Goal: Navigation & Orientation: Find specific page/section

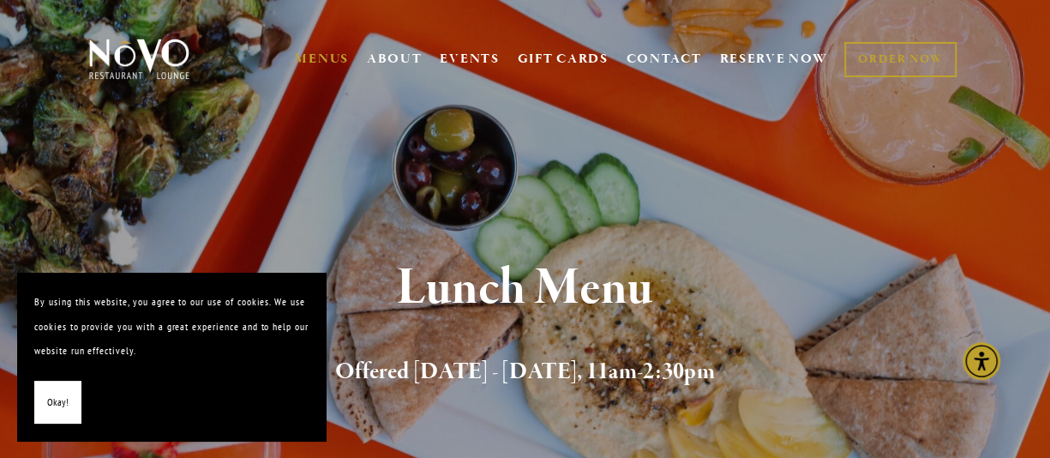
click at [38, 411] on button "Okay!" at bounding box center [57, 403] width 47 height 44
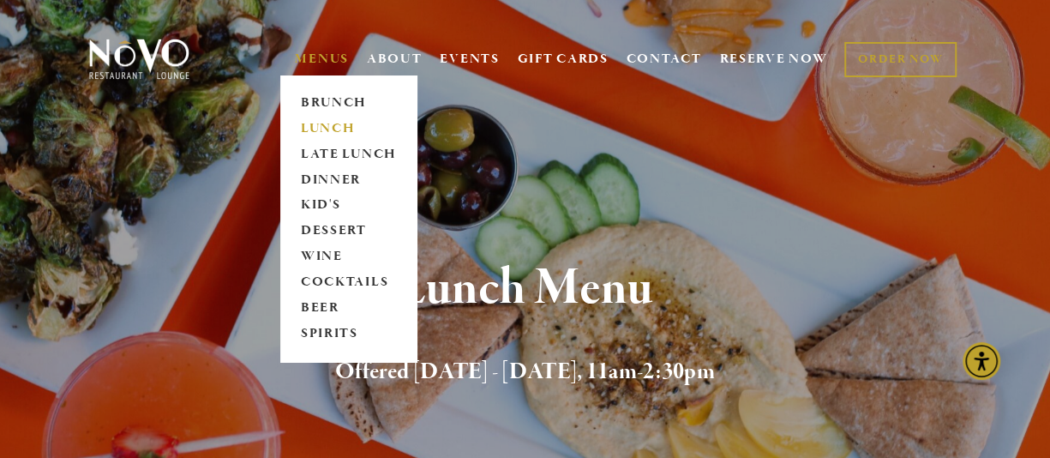
click at [320, 64] on link "MENUS" at bounding box center [322, 59] width 54 height 17
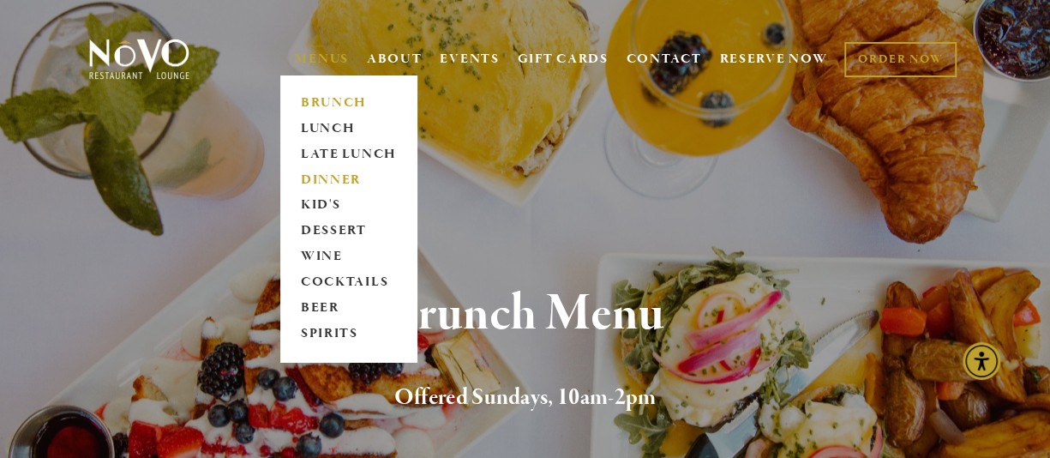
click at [330, 177] on link "DINNER" at bounding box center [348, 180] width 107 height 26
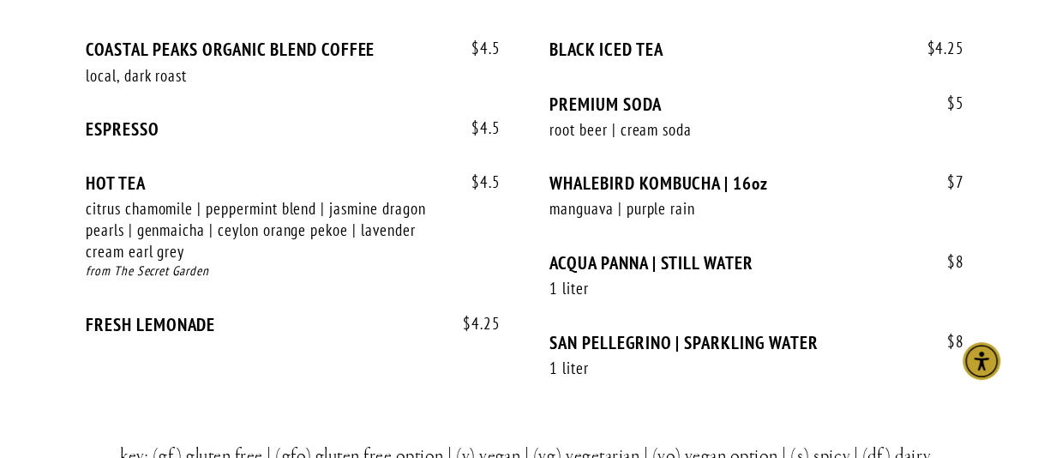
scroll to position [4174, 0]
